Goal: Find specific fact: Find specific fact

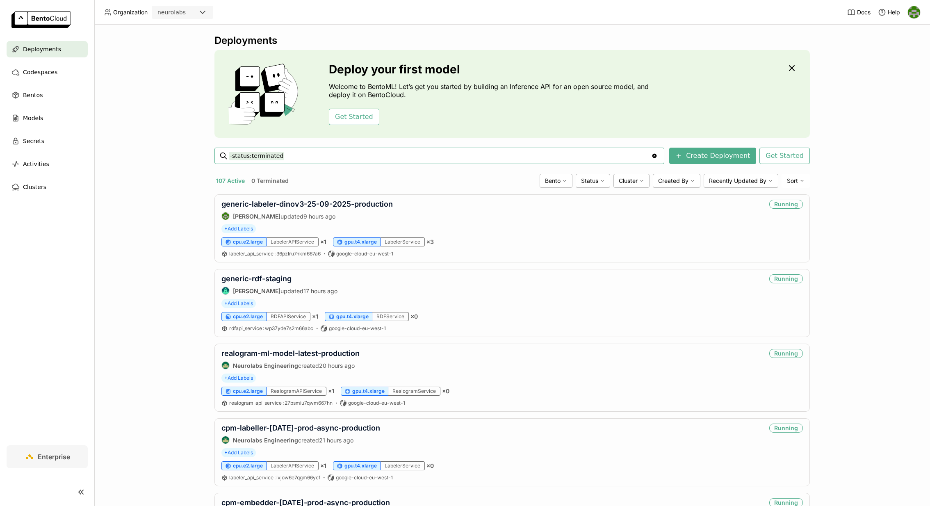
click at [474, 155] on input "-status:terminated" at bounding box center [440, 155] width 422 height 13
type input "-status:terminated coke-multiclass-gdino-prod-15-05-2025-gcp"
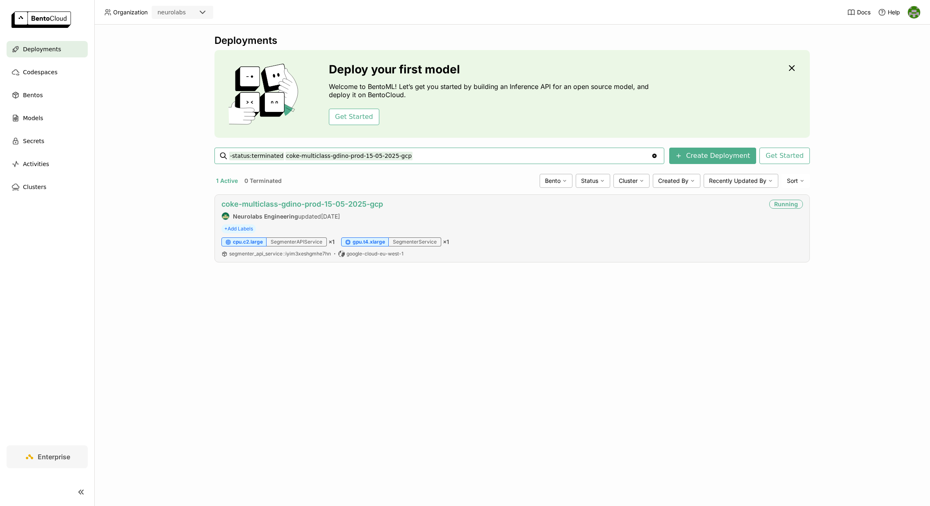
click at [310, 200] on link "coke-multiclass-gdino-prod-15-05-2025-gcp" at bounding box center [303, 204] width 162 height 9
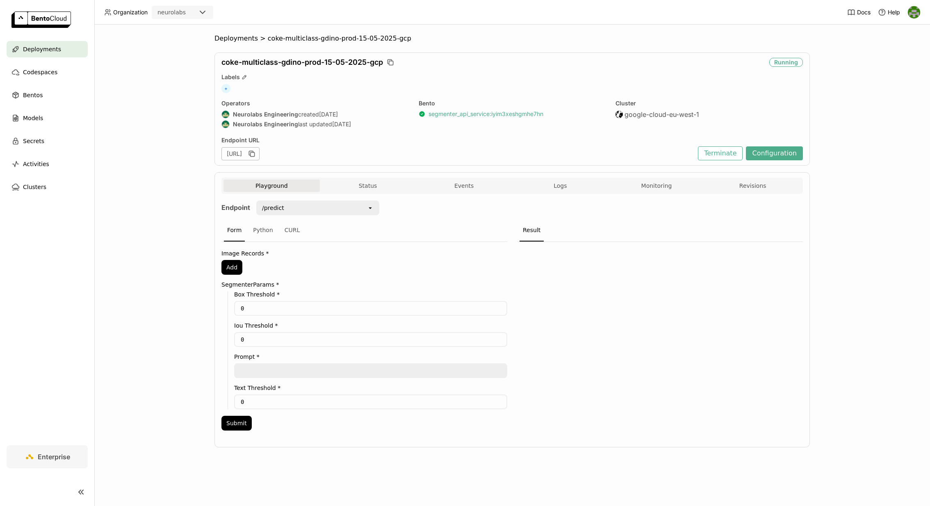
click at [468, 115] on link "segmenter_api_service : iyim3xeshgmhe7hn" at bounding box center [486, 113] width 115 height 7
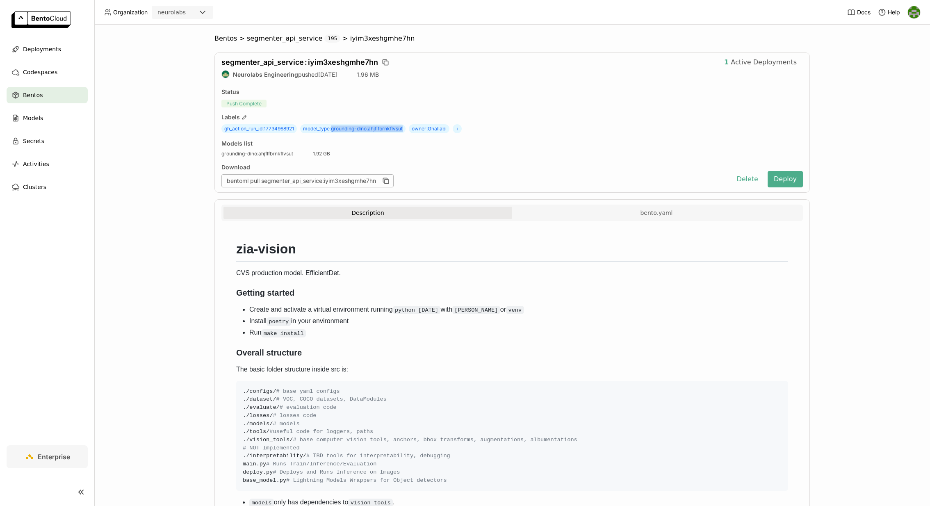
drag, startPoint x: 407, startPoint y: 128, endPoint x: 334, endPoint y: 129, distance: 73.0
click at [334, 129] on span "model_type : grounding-dino:ahjflfbrnkflvsut" at bounding box center [352, 128] width 105 height 9
copy span "grounding-dino:ahjflfbrnkflvsut"
click at [52, 53] on span "Deployments" at bounding box center [42, 49] width 38 height 10
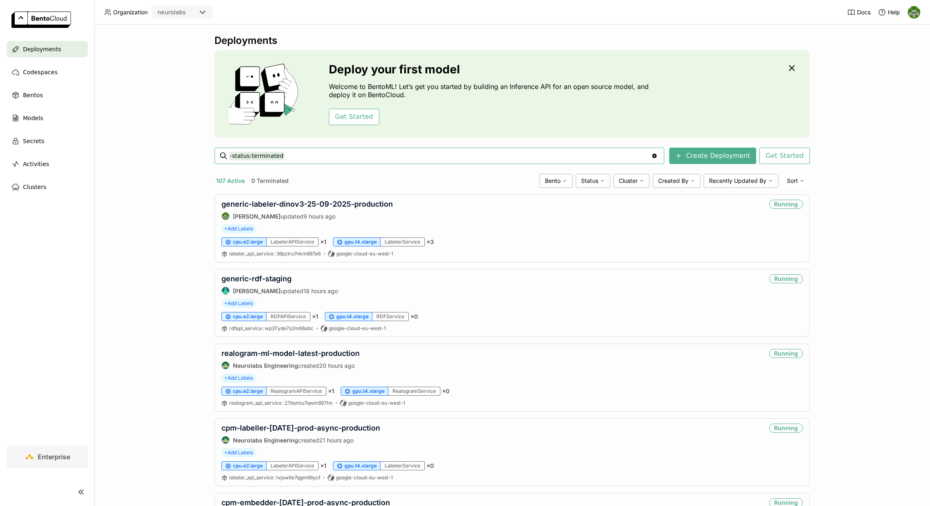
click at [411, 155] on input "-status:terminated" at bounding box center [440, 155] width 422 height 13
type input "-status:terminated cona-dinov3-labeler-b256-production"
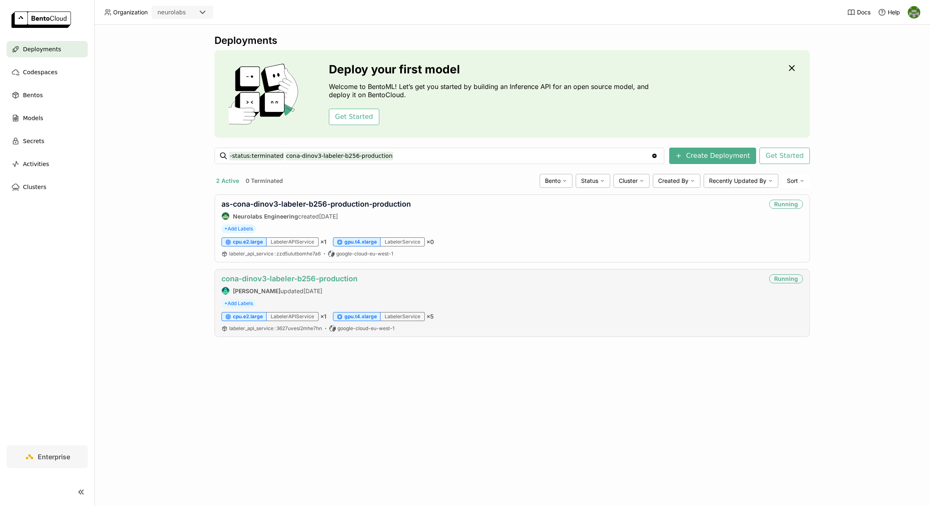
click at [329, 277] on link "cona-dinov3-labeler-b256-production" at bounding box center [290, 278] width 136 height 9
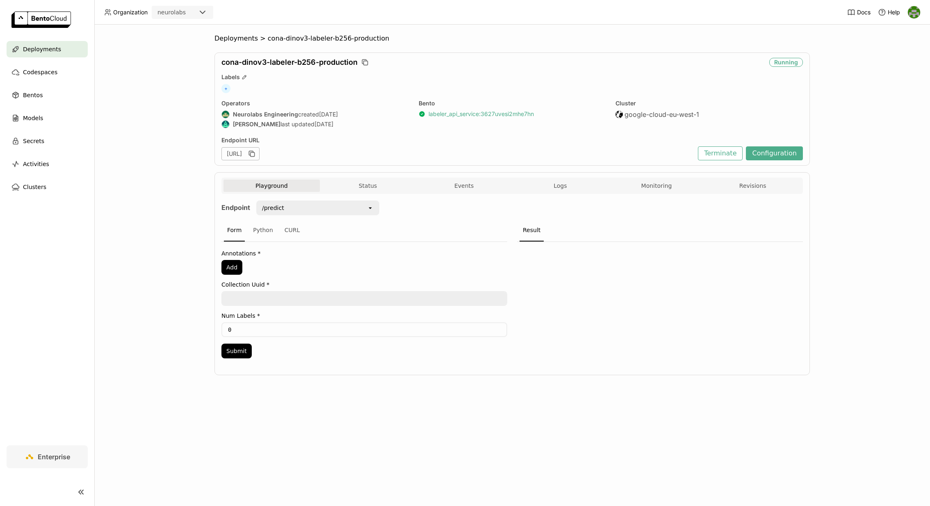
click at [515, 112] on link "labeler_api_service : 3627uvesi2mhe7hn" at bounding box center [481, 113] width 105 height 7
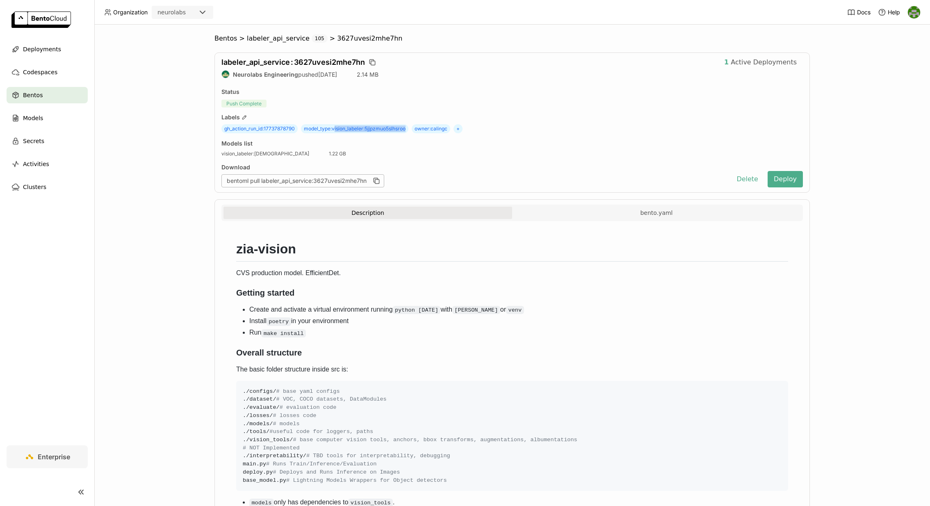
drag, startPoint x: 409, startPoint y: 131, endPoint x: 335, endPoint y: 129, distance: 73.5
click at [335, 129] on span "model_type : vision_labeler:5jjpzmuo5slhsroo" at bounding box center [354, 128] width 107 height 9
copy span "vision_labeler:5jjpzmuo5slhsroo"
click at [45, 53] on span "Deployments" at bounding box center [42, 49] width 38 height 10
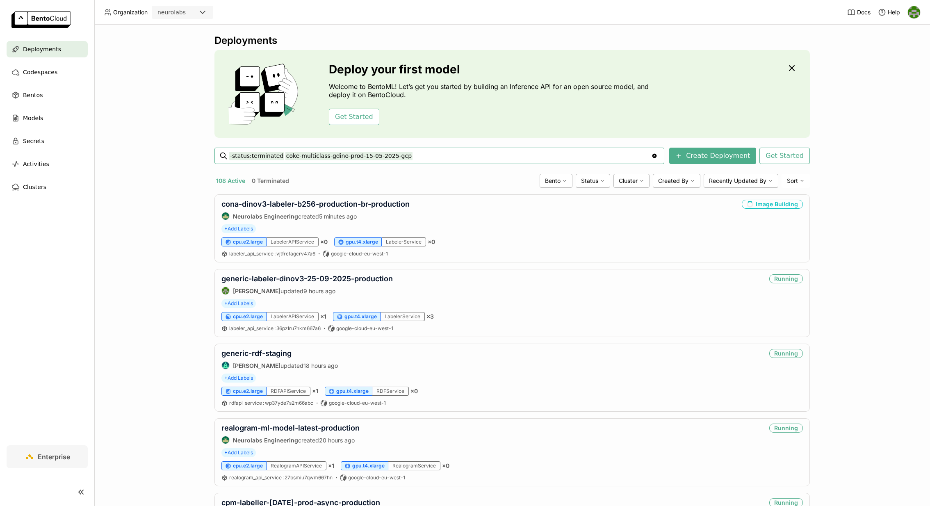
type input "-status:terminated coke-multiclass-gdino-prod-15-05-2025-gcp"
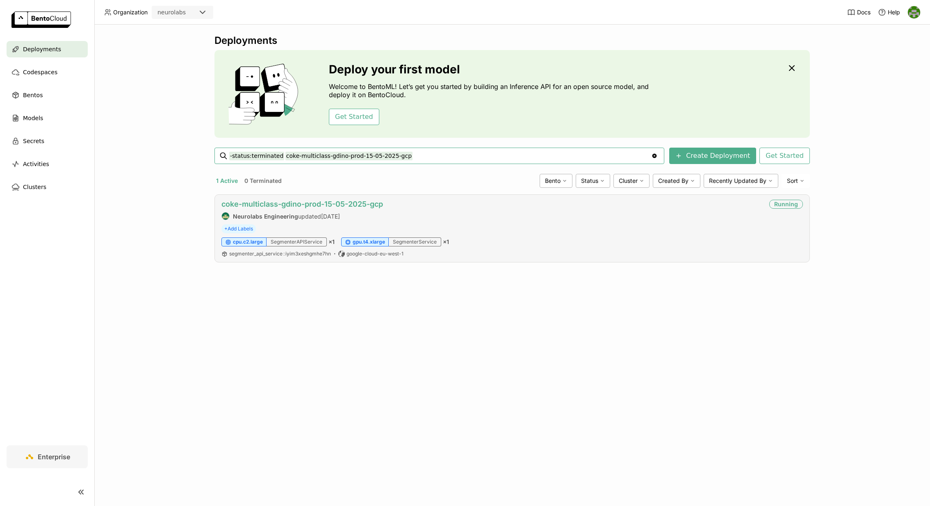
click at [358, 203] on link "coke-multiclass-gdino-prod-15-05-2025-gcp" at bounding box center [303, 204] width 162 height 9
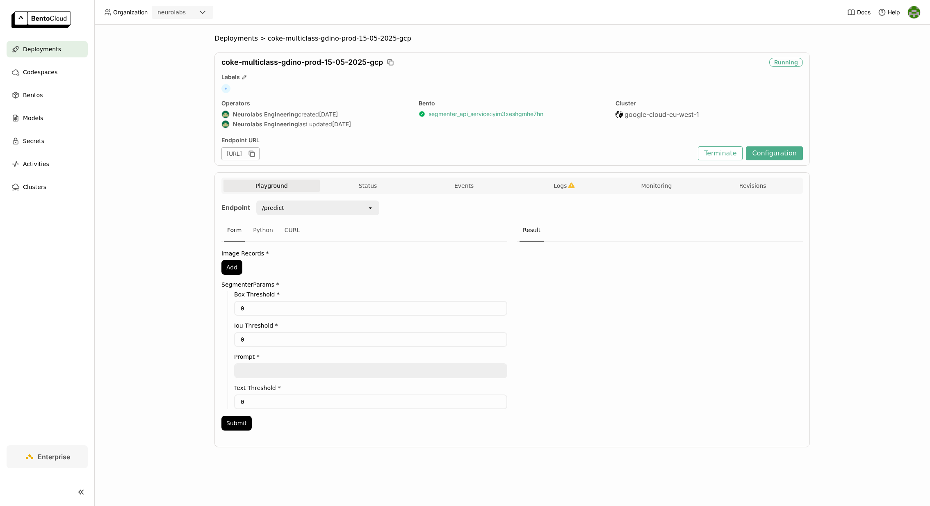
click at [489, 117] on link "segmenter_api_service : iyim3xeshgmhe7hn" at bounding box center [486, 113] width 115 height 7
